Goal: Transaction & Acquisition: Purchase product/service

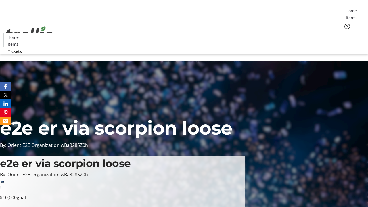
click at [346, 33] on span "Tickets" at bounding box center [353, 36] width 14 height 6
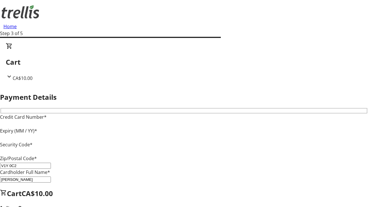
type input "V1Y 0C2"
